Goal: Information Seeking & Learning: Check status

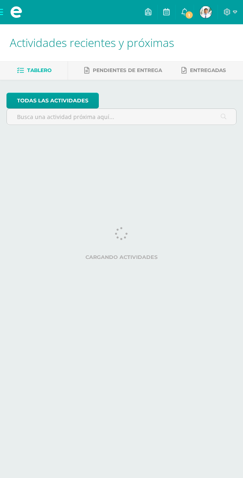
click at [187, 19] on link "1" at bounding box center [185, 12] width 18 height 24
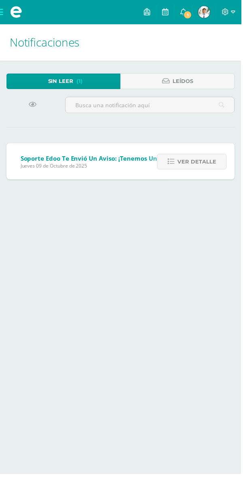
click at [203, 162] on span "Ver detalle" at bounding box center [198, 163] width 39 height 15
